Goal: Information Seeking & Learning: Learn about a topic

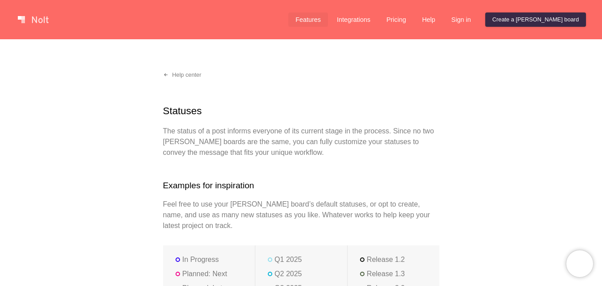
click at [328, 14] on link "Features" at bounding box center [308, 19] width 40 height 14
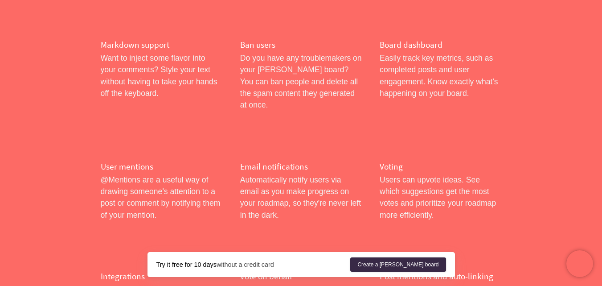
scroll to position [1500, 0]
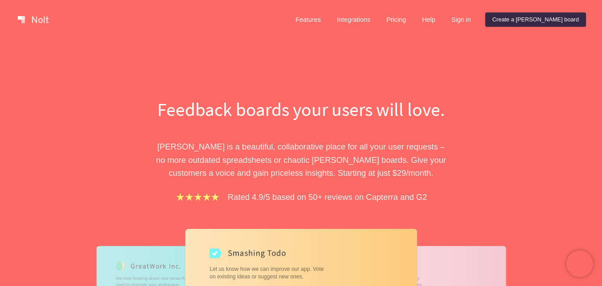
click at [295, 155] on p "Nolt is a beautiful, collaborative place for all your user requests – no more o…" at bounding box center [302, 159] width 308 height 39
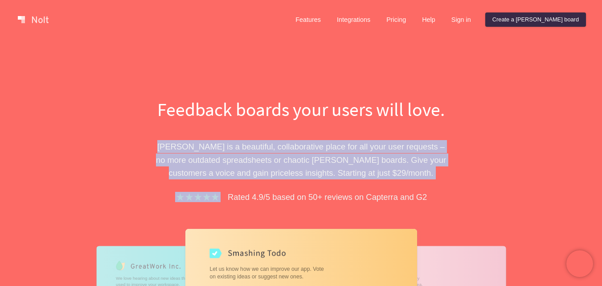
click at [295, 155] on p "Nolt is a beautiful, collaborative place for all your user requests – no more o…" at bounding box center [302, 159] width 308 height 39
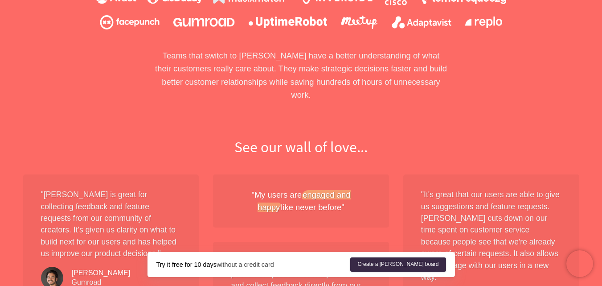
scroll to position [713, 0]
